Goal: Information Seeking & Learning: Learn about a topic

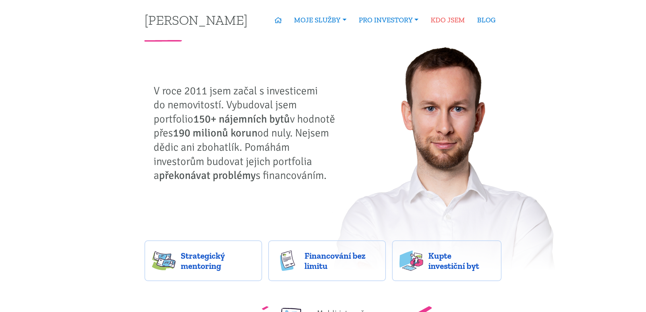
click at [458, 22] on link "KDO JSEM" at bounding box center [448, 20] width 46 height 16
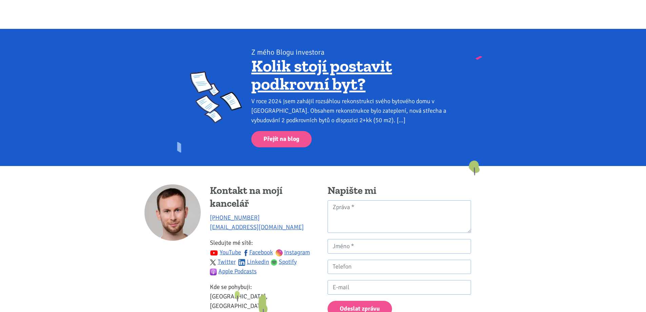
scroll to position [508, 0]
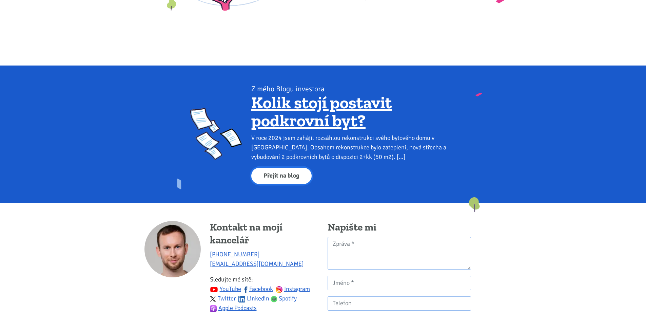
click at [287, 168] on link "Přejít na blog" at bounding box center [281, 176] width 60 height 17
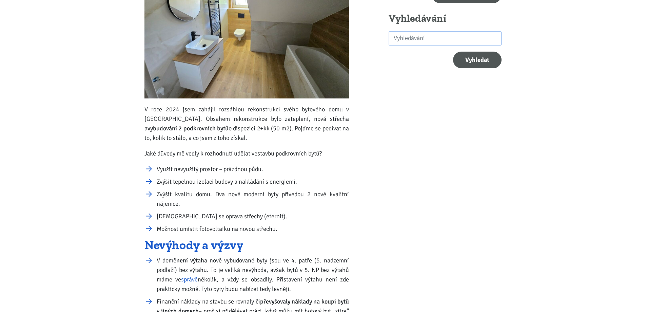
scroll to position [34, 0]
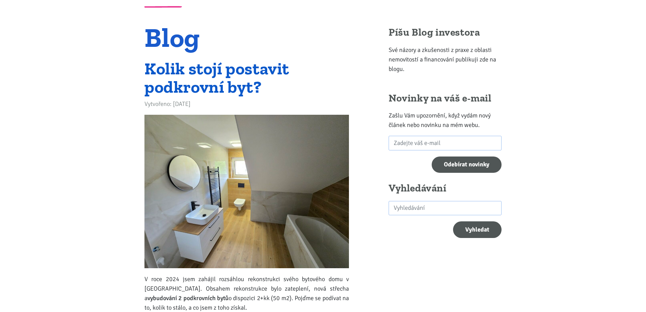
click at [224, 90] on link "Kolik stojí postavit podkrovní byt?" at bounding box center [216, 77] width 145 height 39
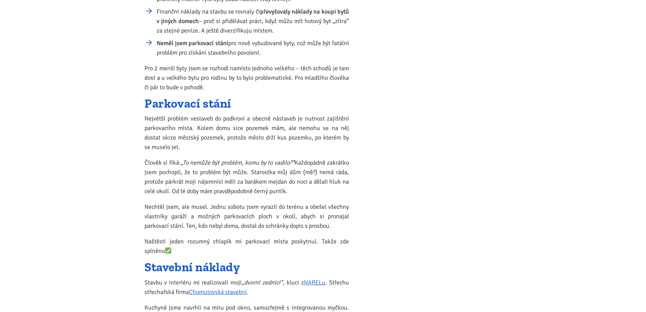
scroll to position [610, 0]
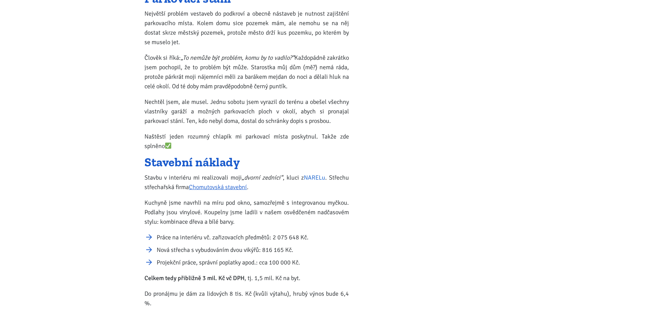
click at [317, 181] on link "NARELu" at bounding box center [314, 177] width 21 height 7
